Goal: Find specific page/section: Find specific page/section

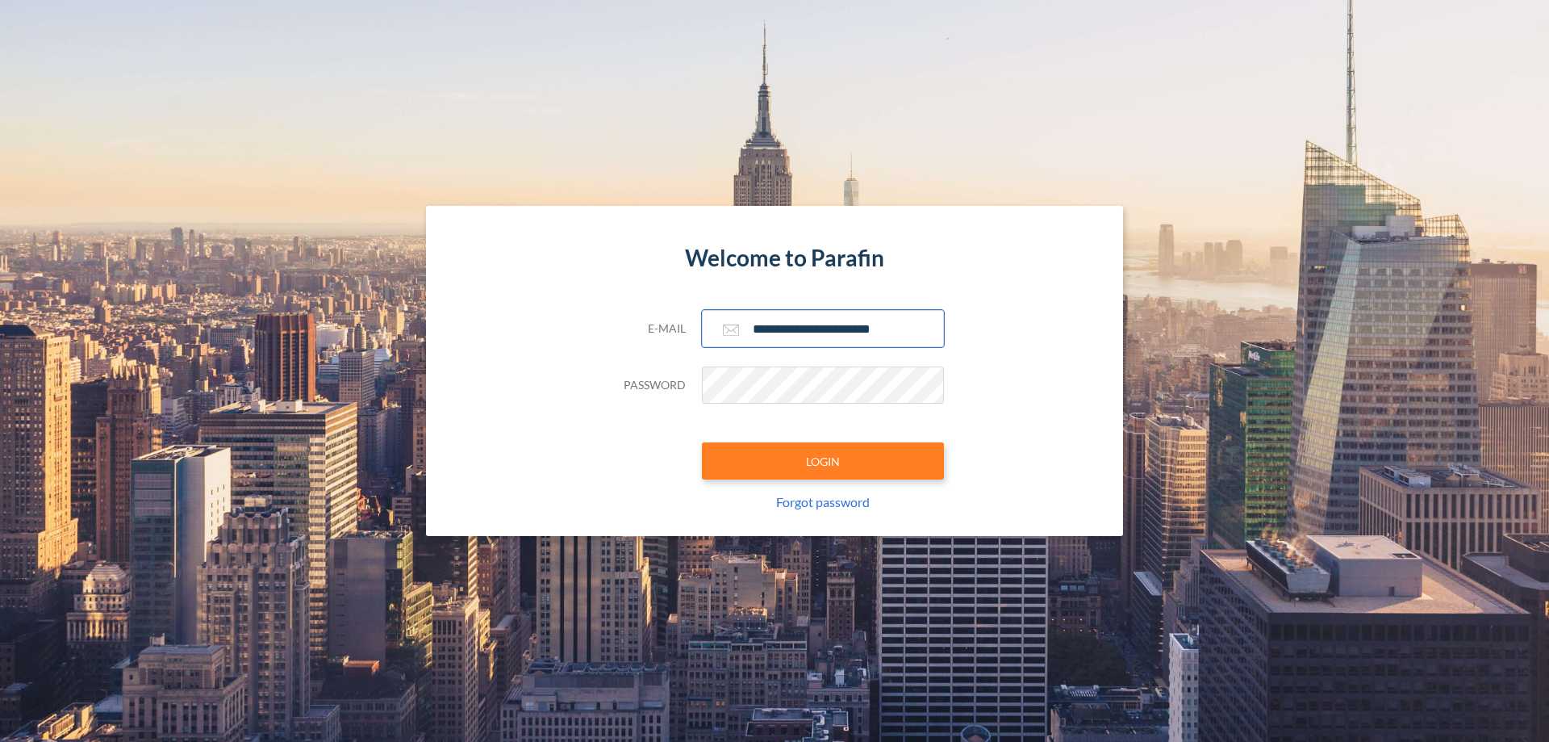
type input "**********"
click at [823, 461] on button "LOGIN" at bounding box center [823, 460] width 242 height 37
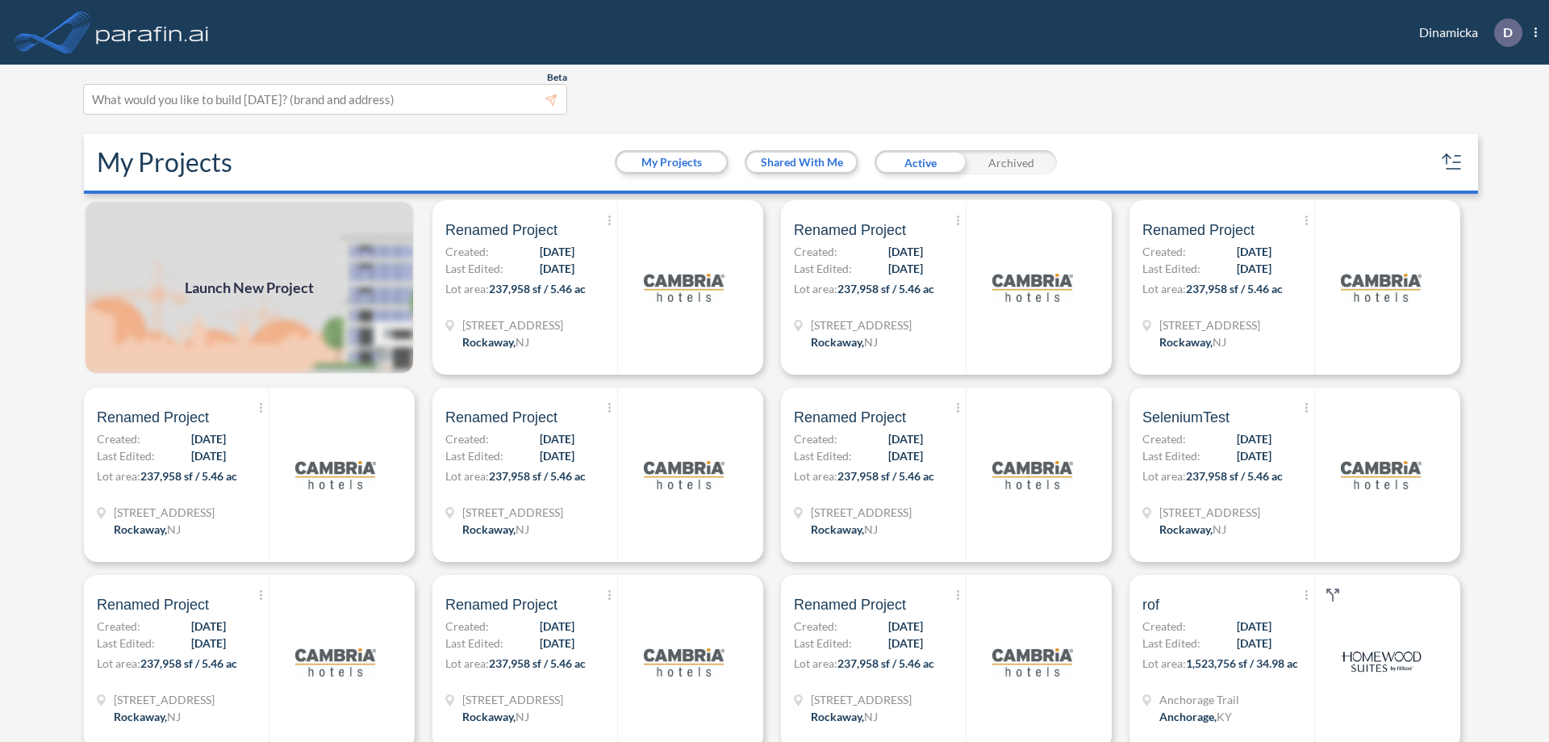
scroll to position [4, 0]
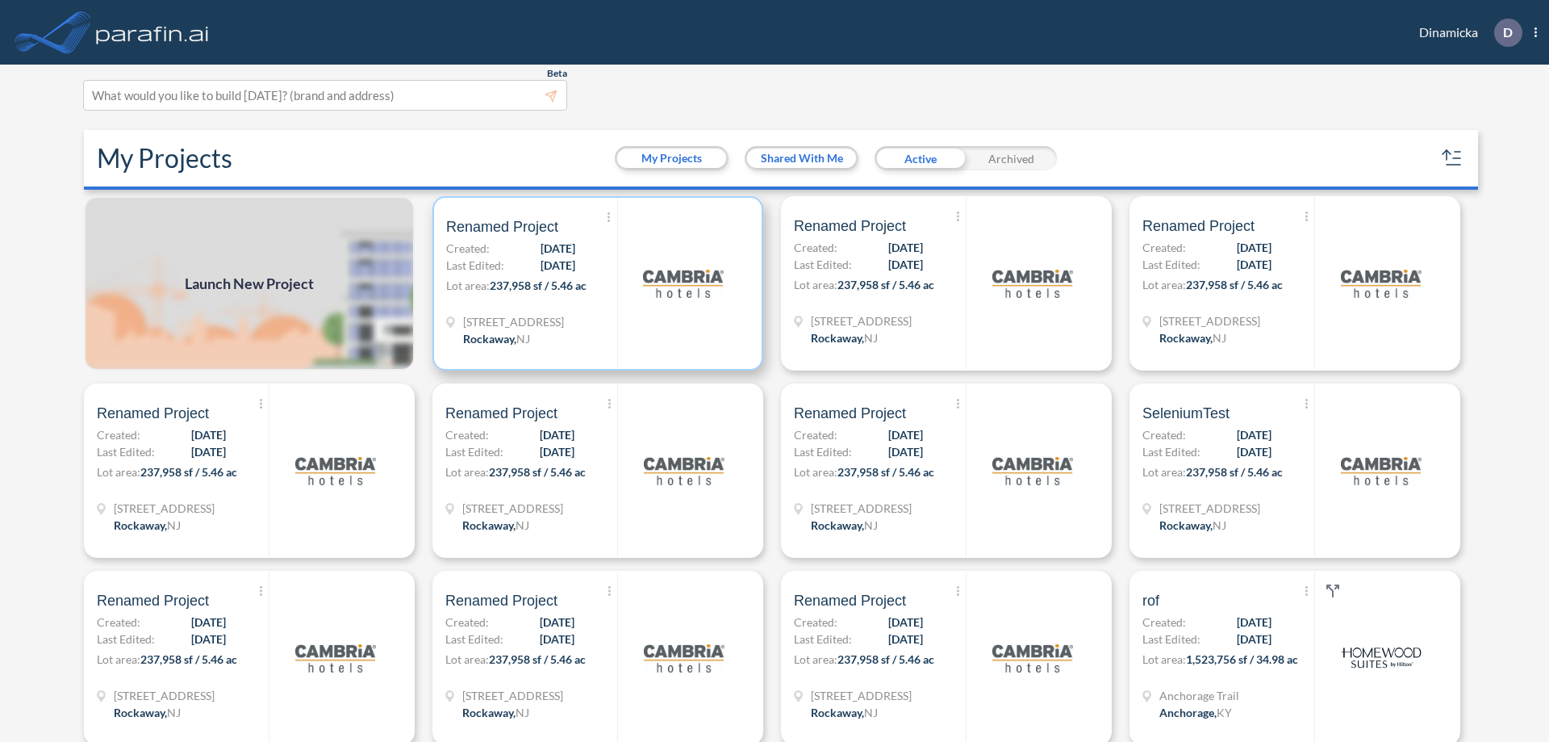
click at [595, 283] on p "Lot area: 237,958 sf / 5.46 ac" at bounding box center [531, 288] width 171 height 23
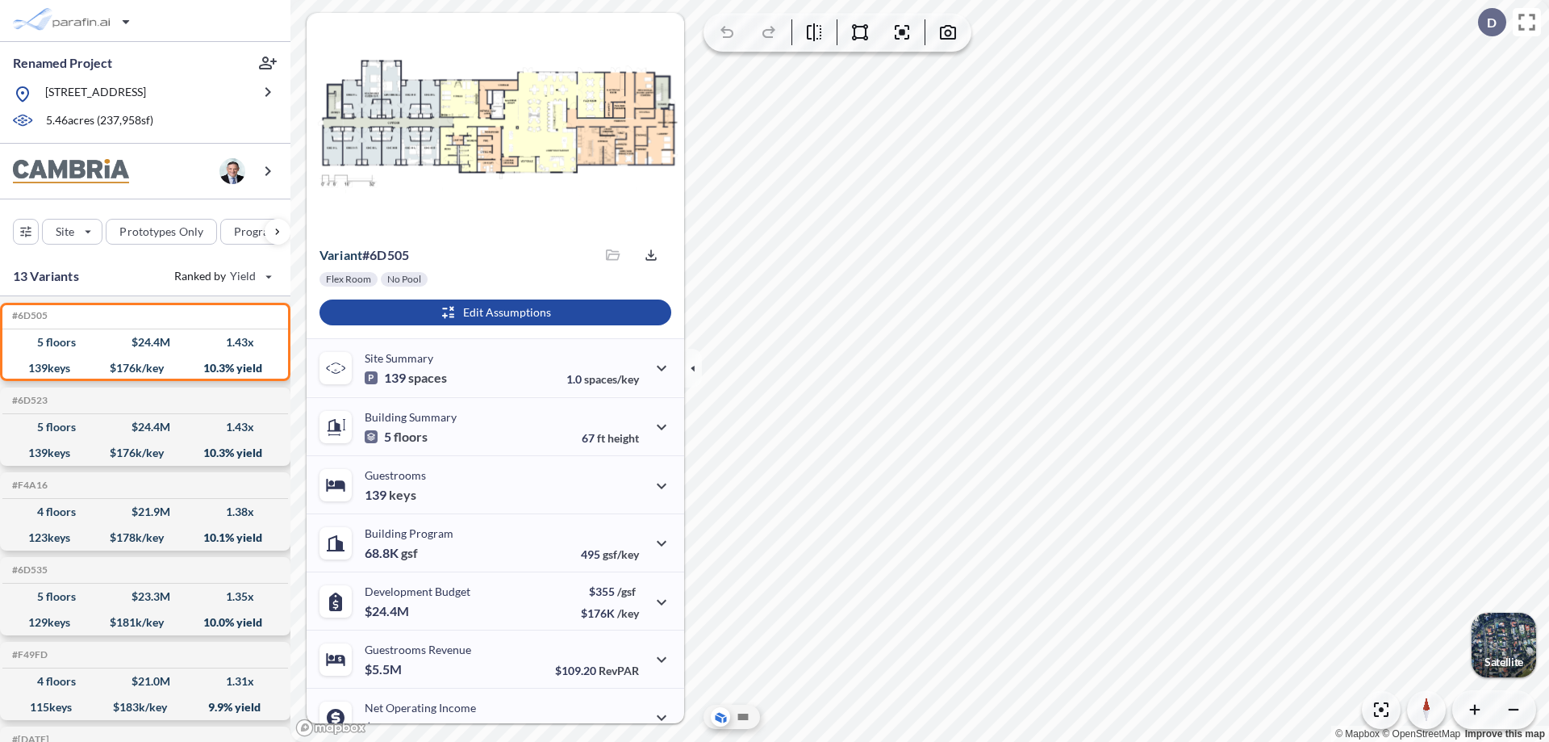
scroll to position [82, 0]
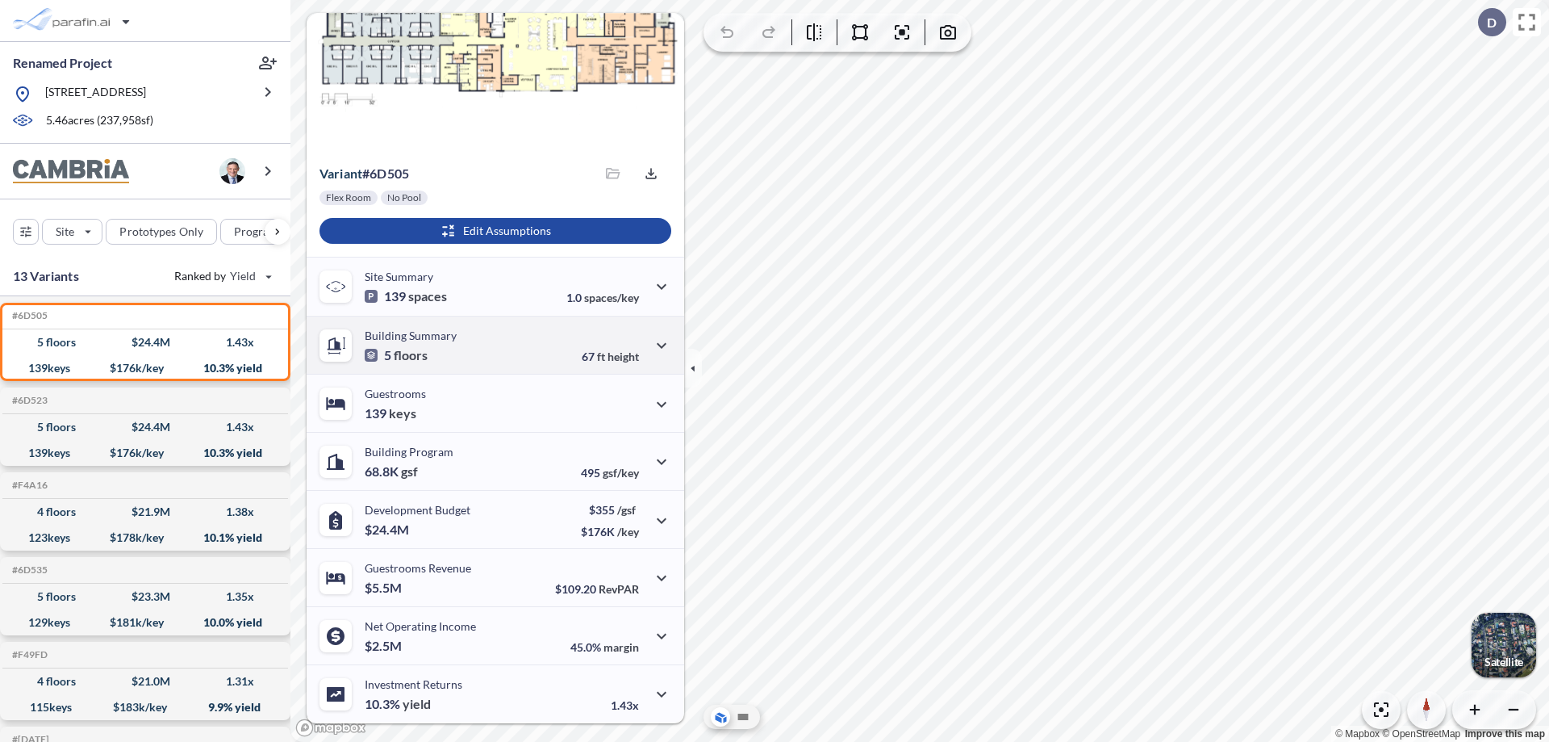
click at [493, 345] on div "Building Summary 5 floors 67 ft height" at bounding box center [496, 345] width 378 height 58
